Goal: Task Accomplishment & Management: Use online tool/utility

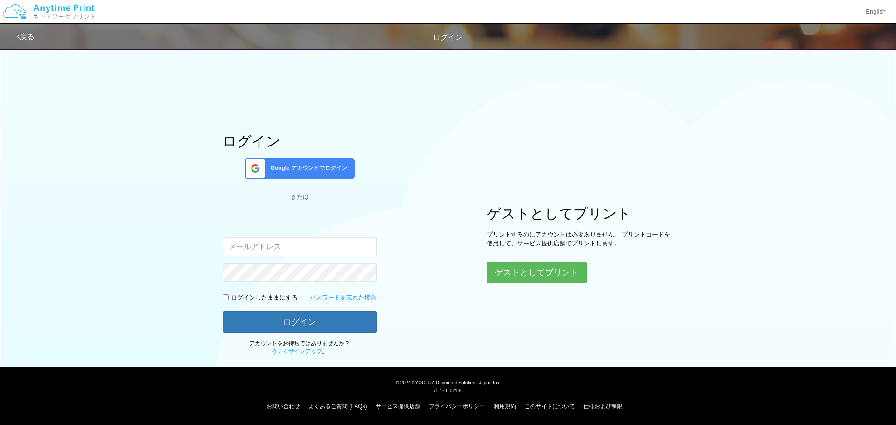
click at [326, 168] on span "Google アカウントでログイン" at bounding box center [306, 168] width 81 height 8
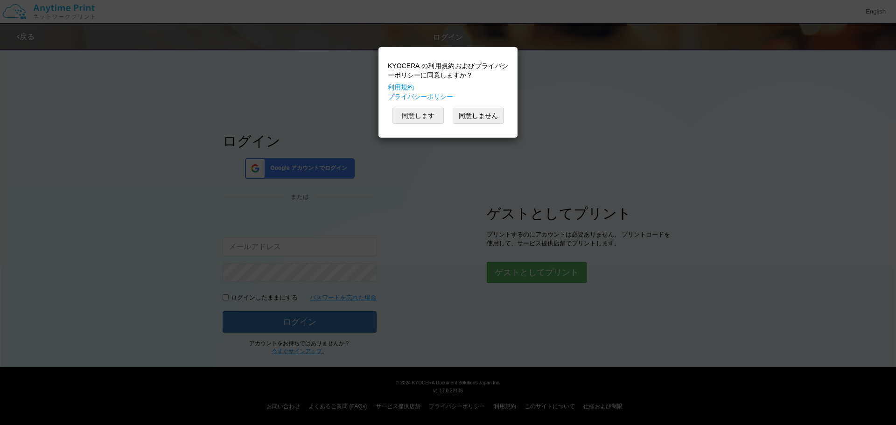
click at [435, 120] on button "同意します" at bounding box center [417, 116] width 51 height 16
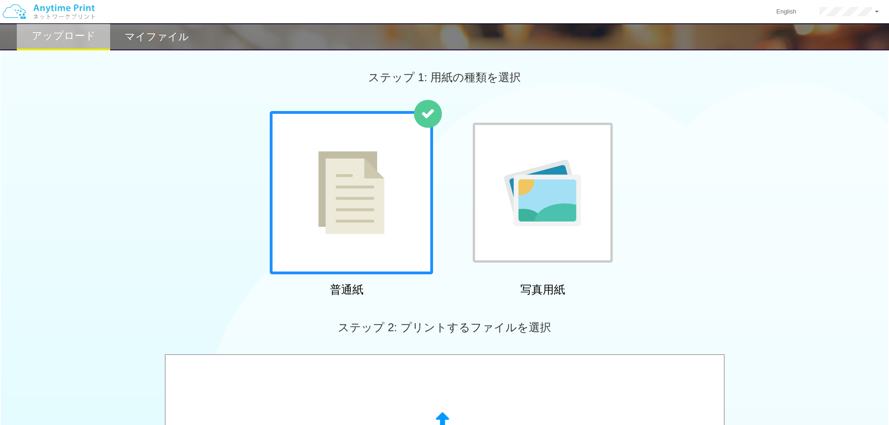
click at [526, 202] on img at bounding box center [542, 193] width 77 height 67
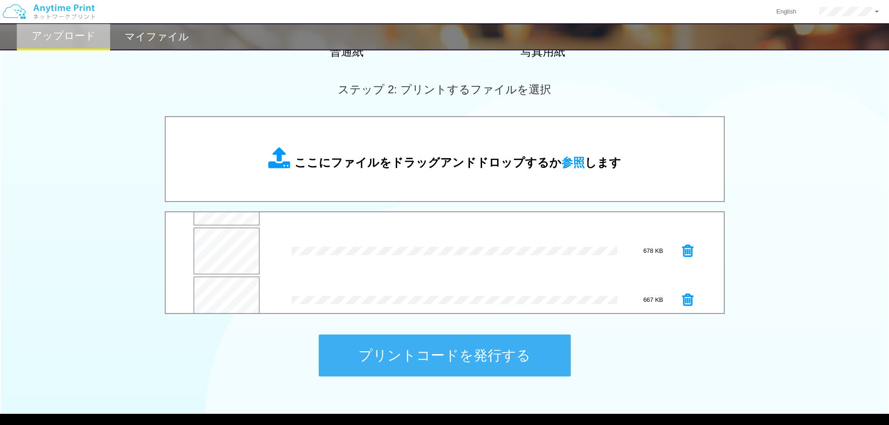
scroll to position [98, 0]
drag, startPoint x: 724, startPoint y: 288, endPoint x: 721, endPoint y: 265, distance: 23.9
click at [544, 241] on div "すべて削除 プレビュー × 4_[PERSON_NAME]耶_無修正.jpg 637 KB プレビュー × 6_[PERSON_NAME]_無修正.jpg 7…" at bounding box center [445, 262] width 560 height 103
click at [456, 275] on div "× 6_[PERSON_NAME]_無修正.jpg" at bounding box center [458, 286] width 333 height 43
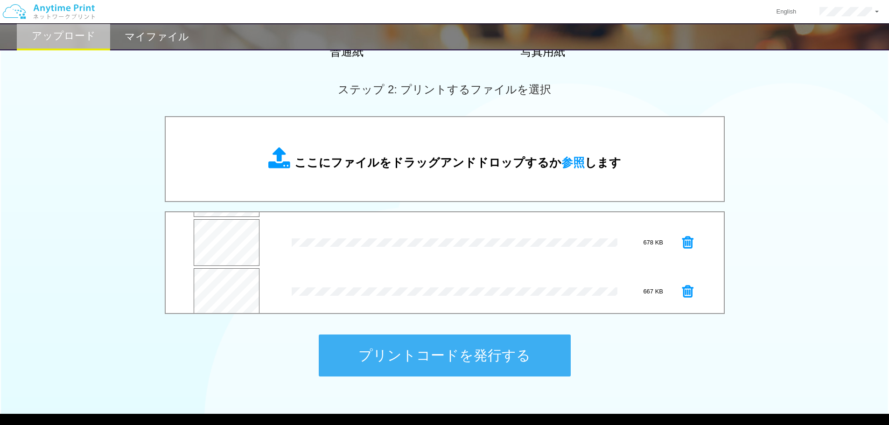
scroll to position [98, 0]
click at [486, 275] on button "プリントコードを発行する" at bounding box center [445, 356] width 252 height 42
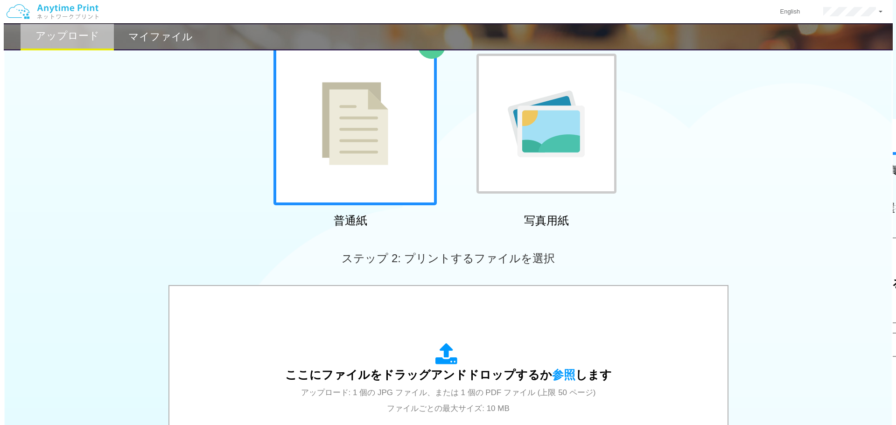
scroll to position [285, 0]
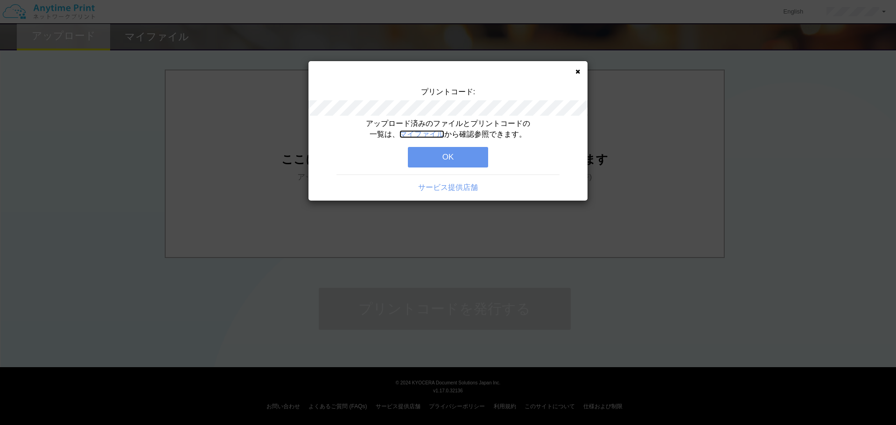
click at [421, 134] on link "マイファイル" at bounding box center [421, 134] width 45 height 8
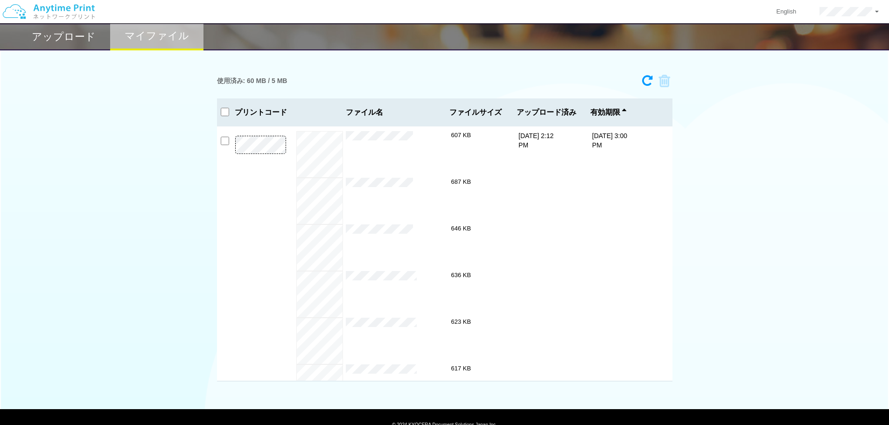
click at [77, 41] on h2 "アップロード" at bounding box center [64, 36] width 64 height 11
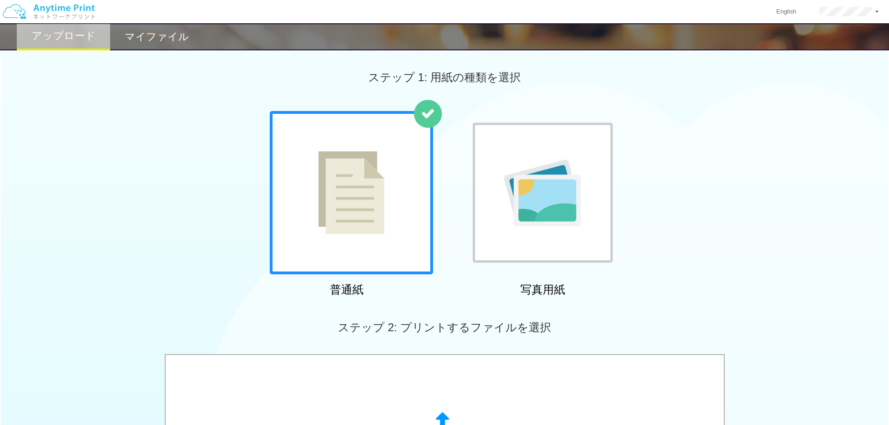
click at [544, 213] on img at bounding box center [542, 193] width 77 height 67
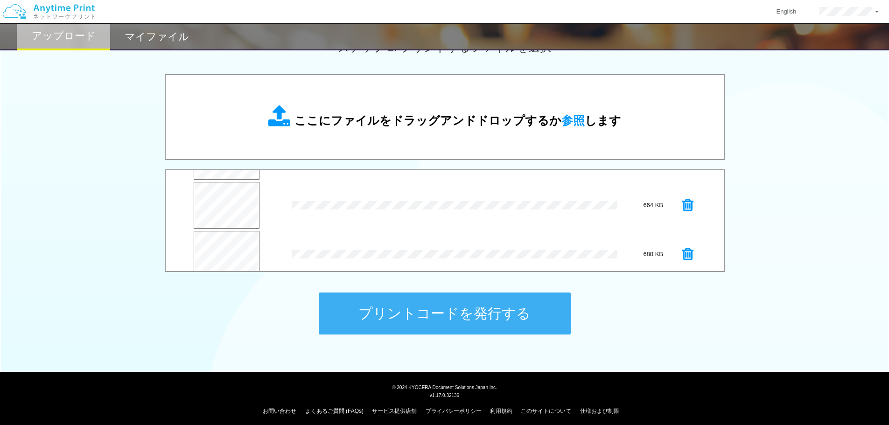
scroll to position [294, 0]
click at [478, 275] on button "プリントコードを発行する" at bounding box center [445, 314] width 252 height 42
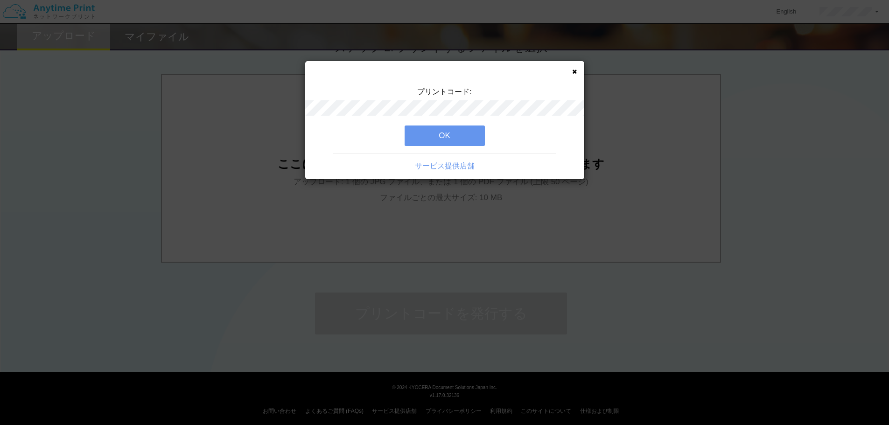
scroll to position [0, 0]
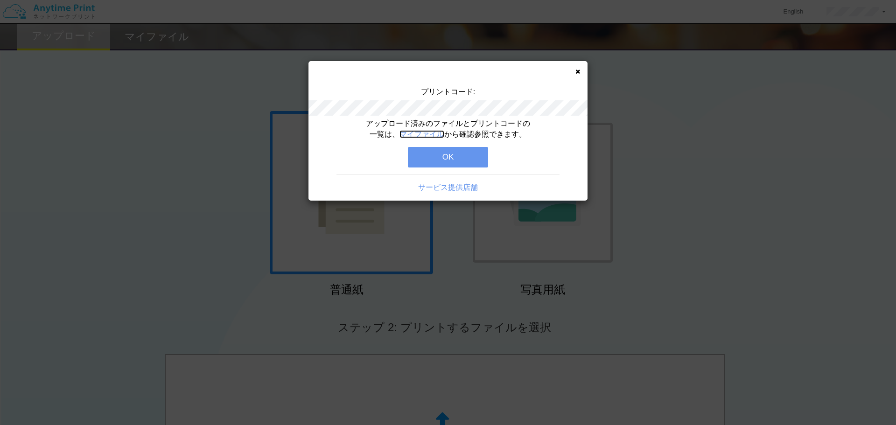
click at [424, 133] on link "マイファイル" at bounding box center [421, 134] width 45 height 8
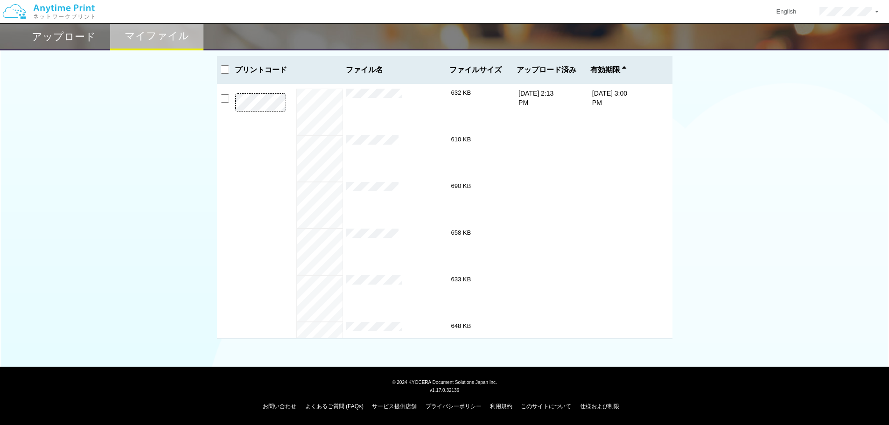
click at [73, 39] on h2 "アップロード" at bounding box center [64, 36] width 64 height 11
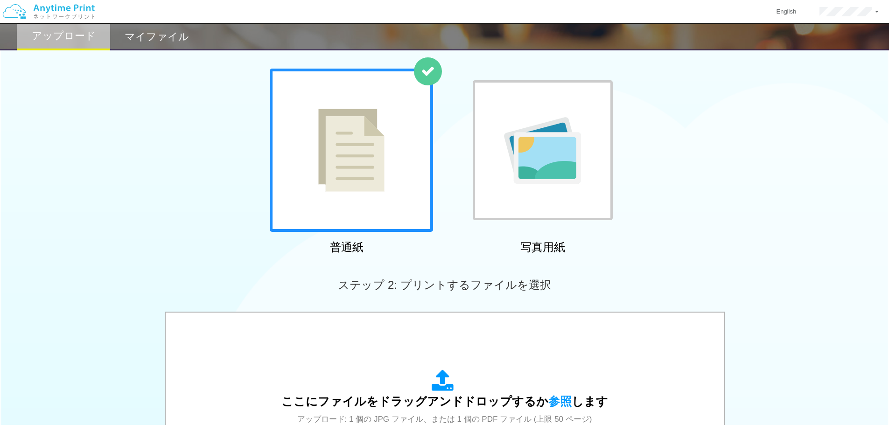
click at [531, 189] on div at bounding box center [543, 150] width 140 height 140
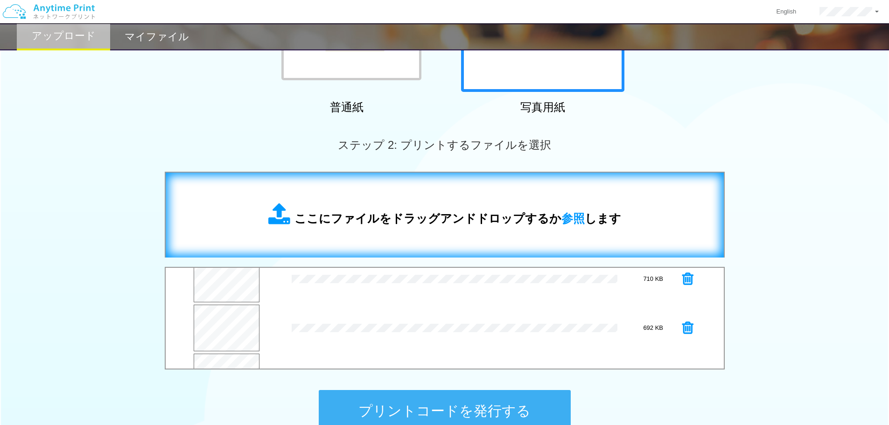
scroll to position [294, 0]
click at [505, 275] on button "プリントコードを発行する" at bounding box center [445, 411] width 252 height 42
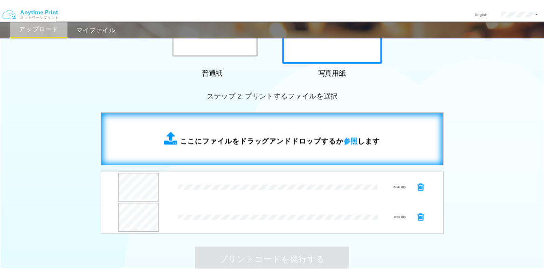
scroll to position [0, 0]
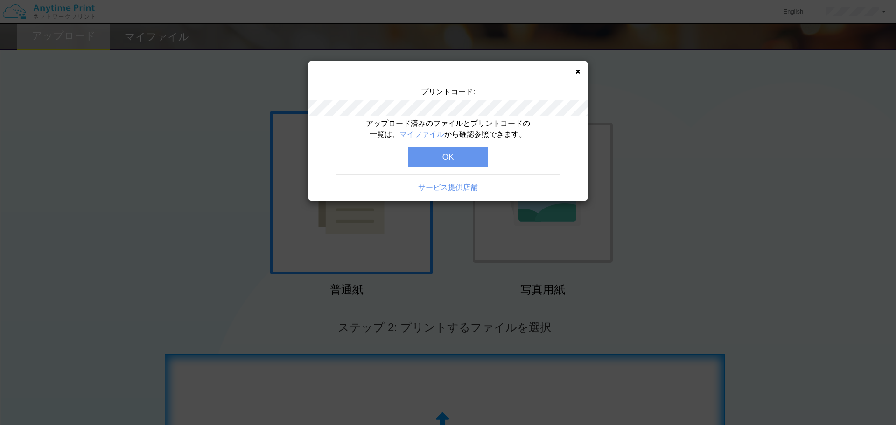
click at [439, 159] on button "OK" at bounding box center [448, 157] width 80 height 21
